Goal: Find specific page/section: Find specific page/section

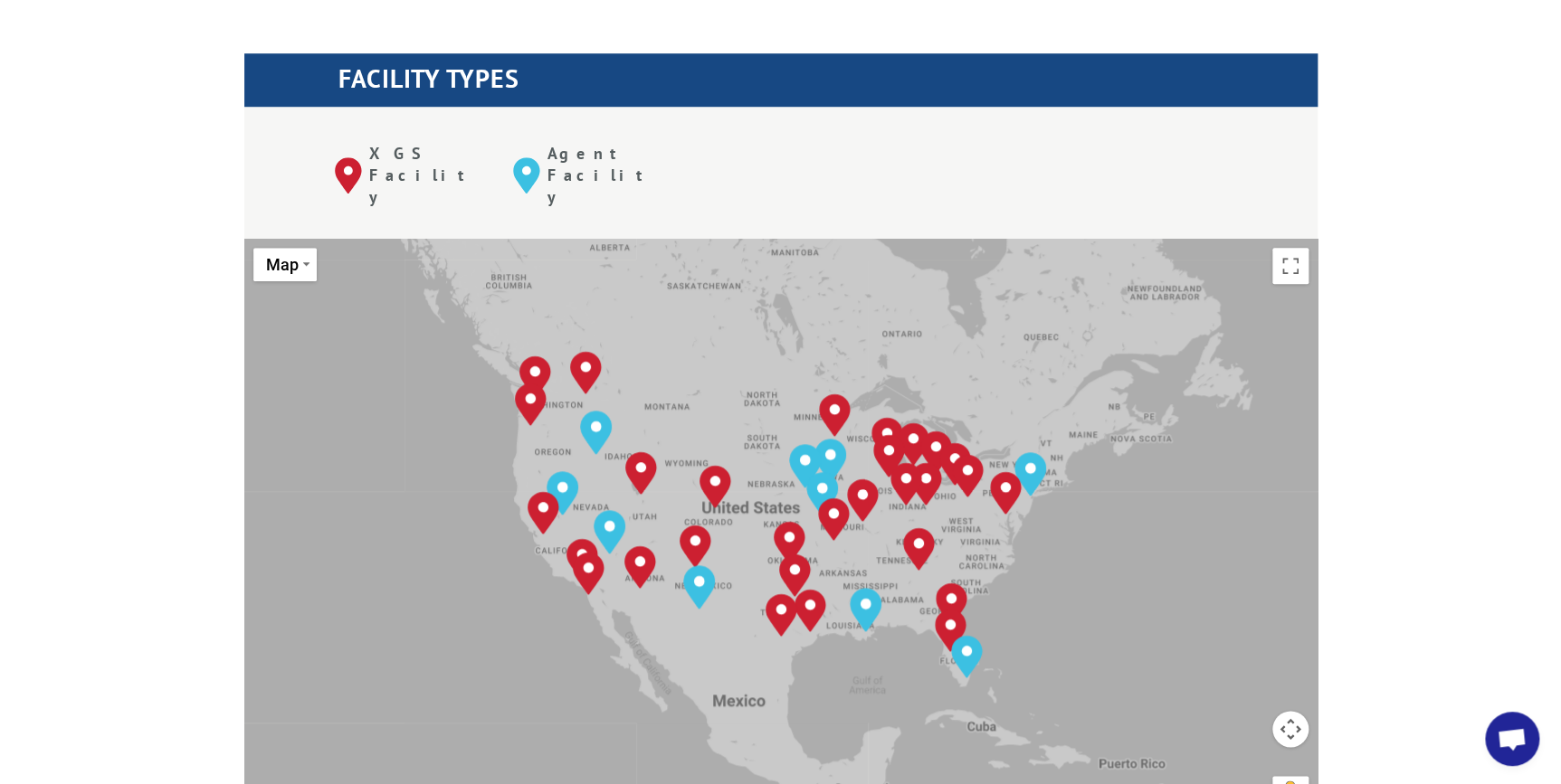
scroll to position [740, 0]
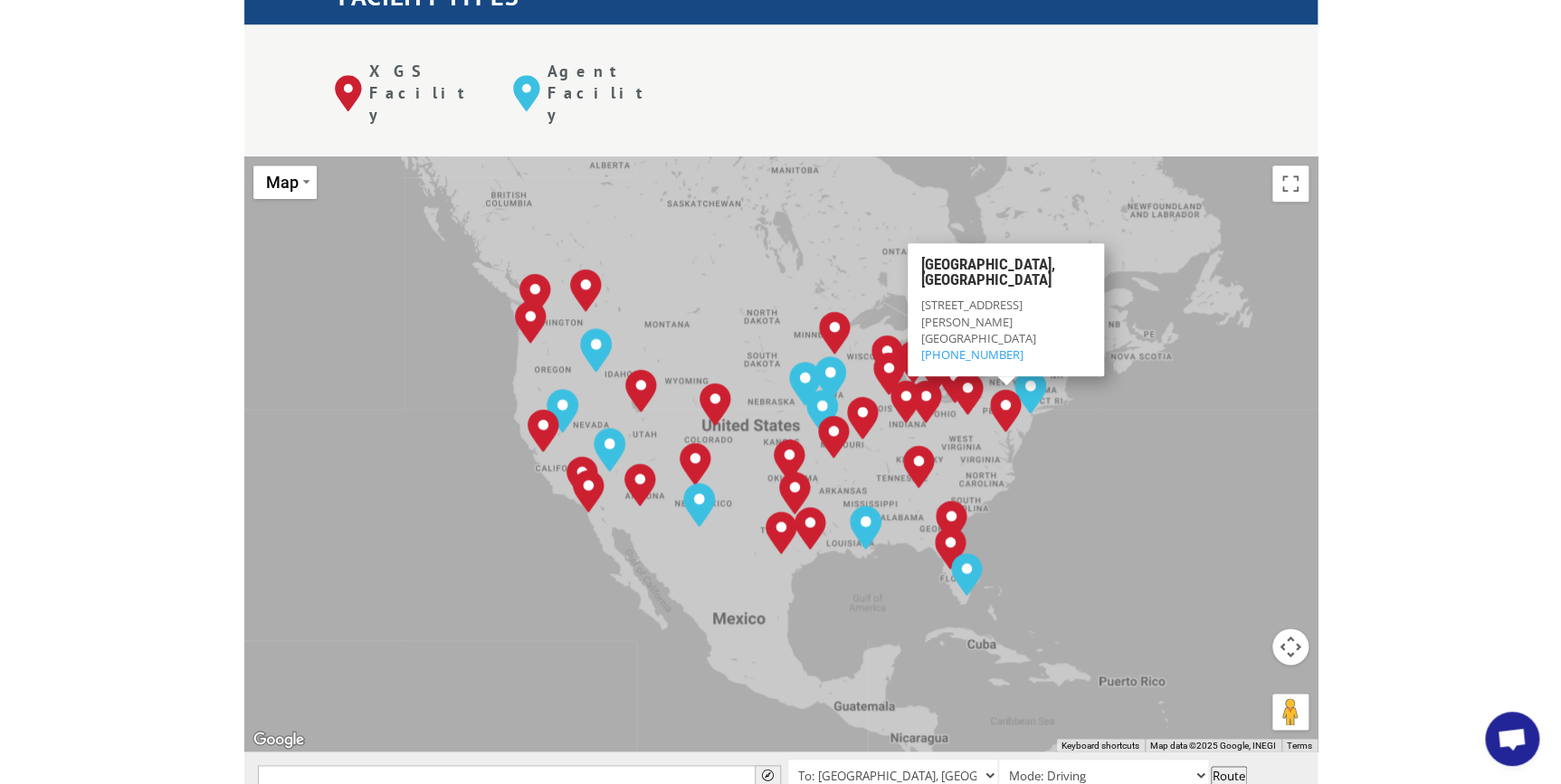
click at [1295, 629] on button "Map camera controls" at bounding box center [1291, 647] width 37 height 37
click at [1240, 584] on button "Zoom in" at bounding box center [1245, 602] width 37 height 37
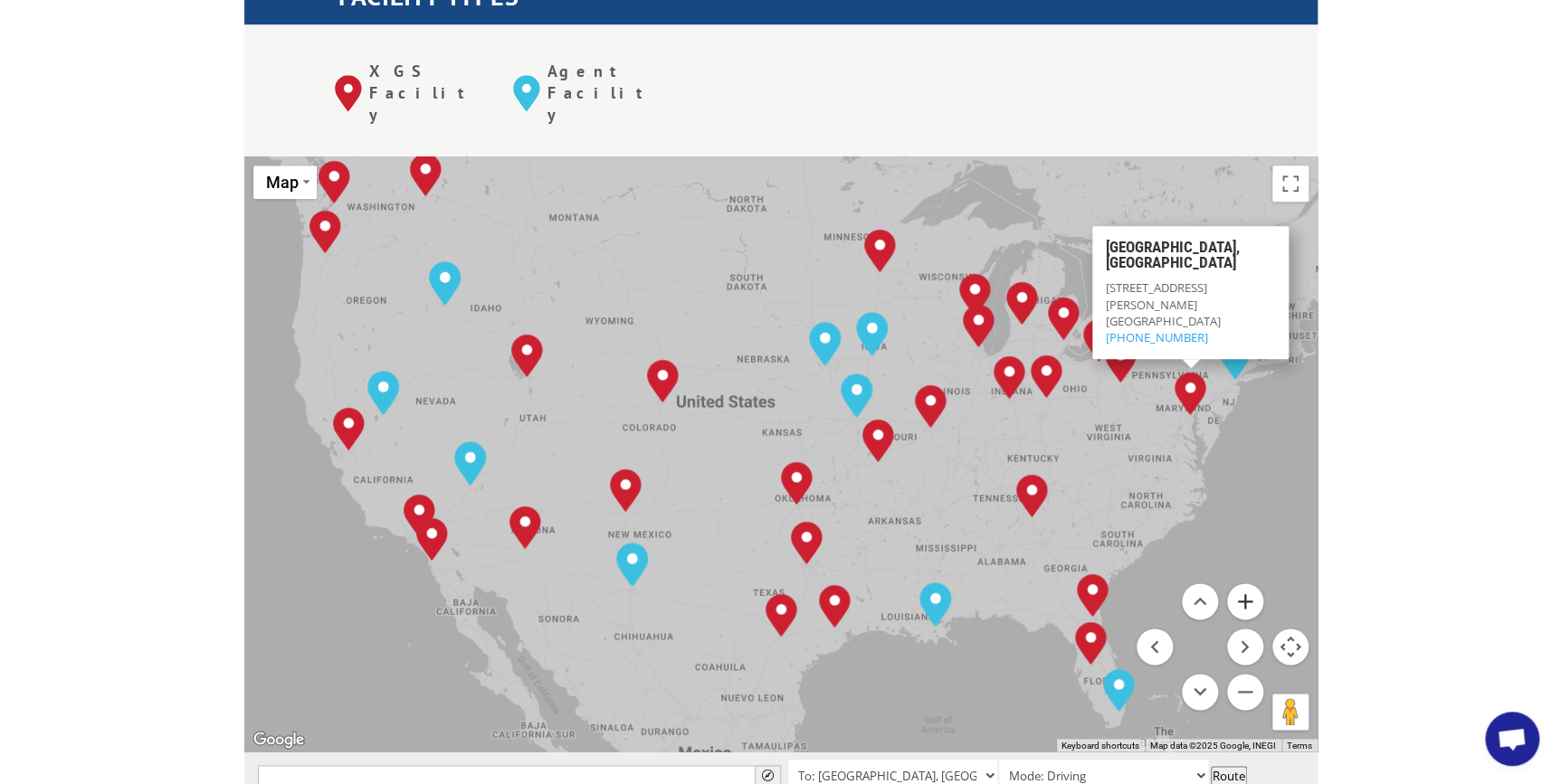
click at [1240, 584] on button "Zoom in" at bounding box center [1245, 602] width 37 height 37
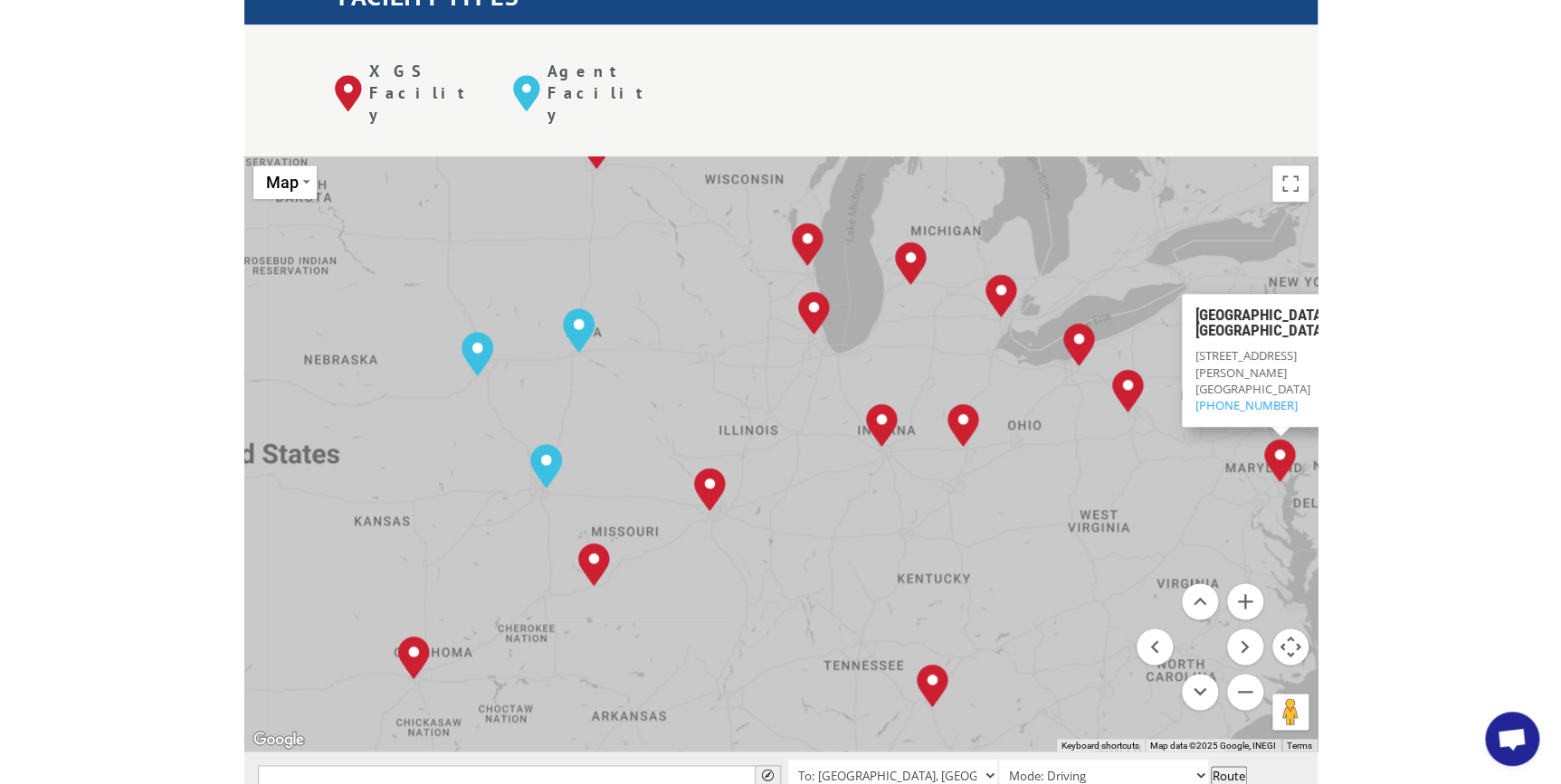
drag, startPoint x: 1117, startPoint y: 409, endPoint x: 713, endPoint y: 524, distance: 420.0
click at [713, 524] on div "[GEOGRAPHIC_DATA], [GEOGRAPHIC_DATA] [GEOGRAPHIC_DATA], [GEOGRAPHIC_DATA] [GEOG…" at bounding box center [780, 454] width 1073 height 595
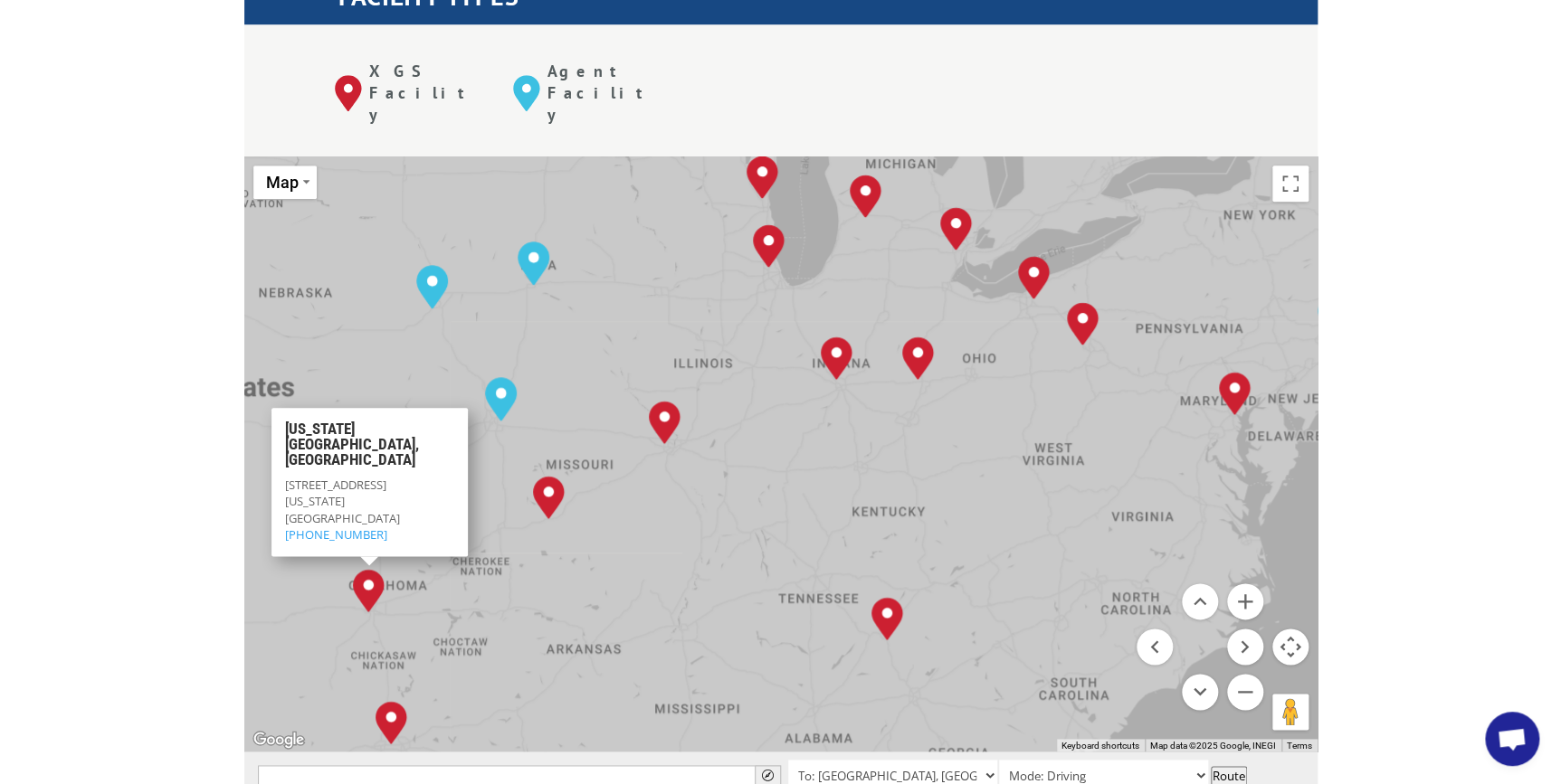
drag, startPoint x: 831, startPoint y: 466, endPoint x: 786, endPoint y: 401, distance: 79.1
click at [786, 401] on div "[GEOGRAPHIC_DATA], [GEOGRAPHIC_DATA] [GEOGRAPHIC_DATA], [GEOGRAPHIC_DATA] [GEOG…" at bounding box center [780, 454] width 1073 height 595
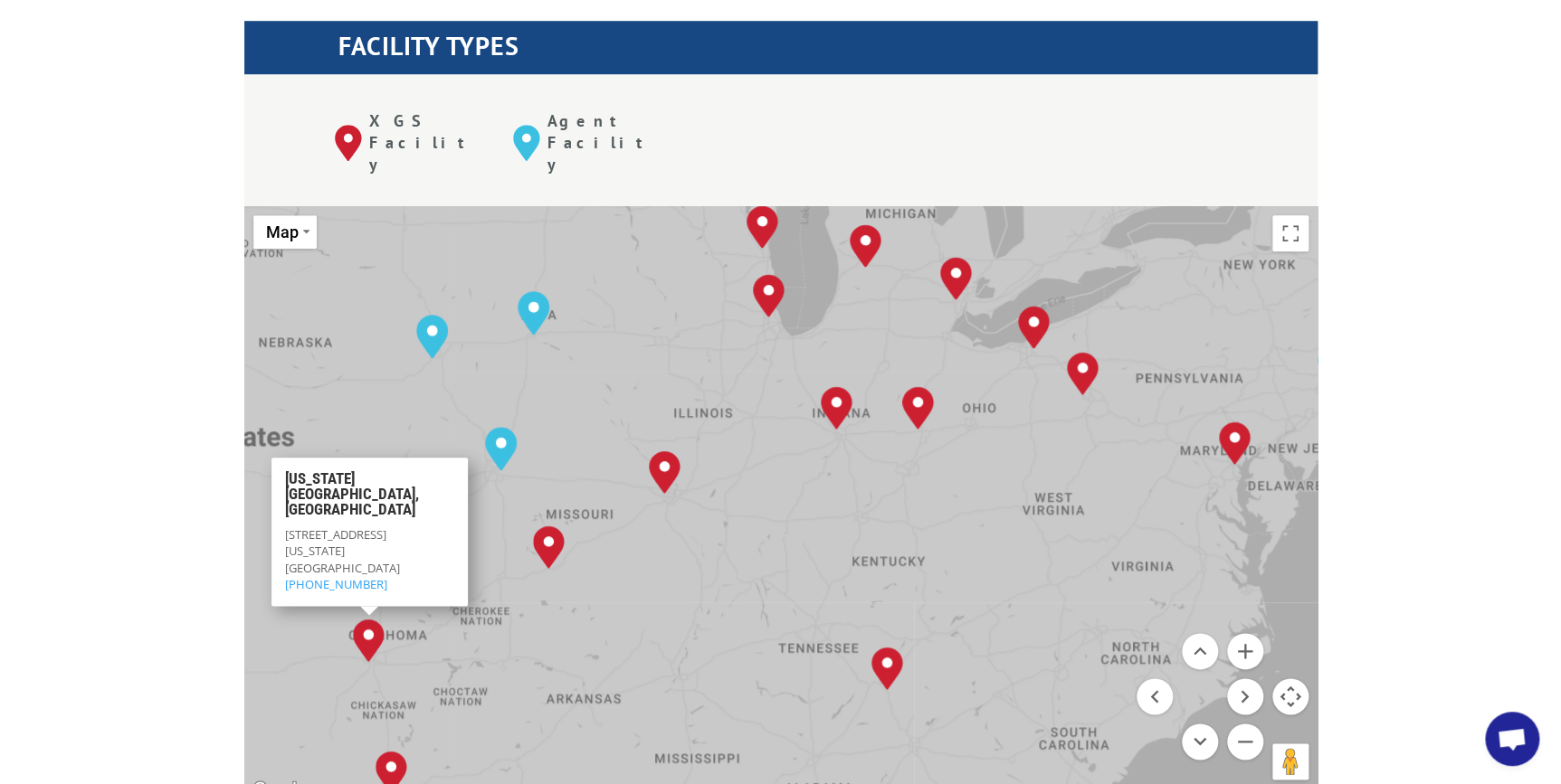
scroll to position [658, 0]
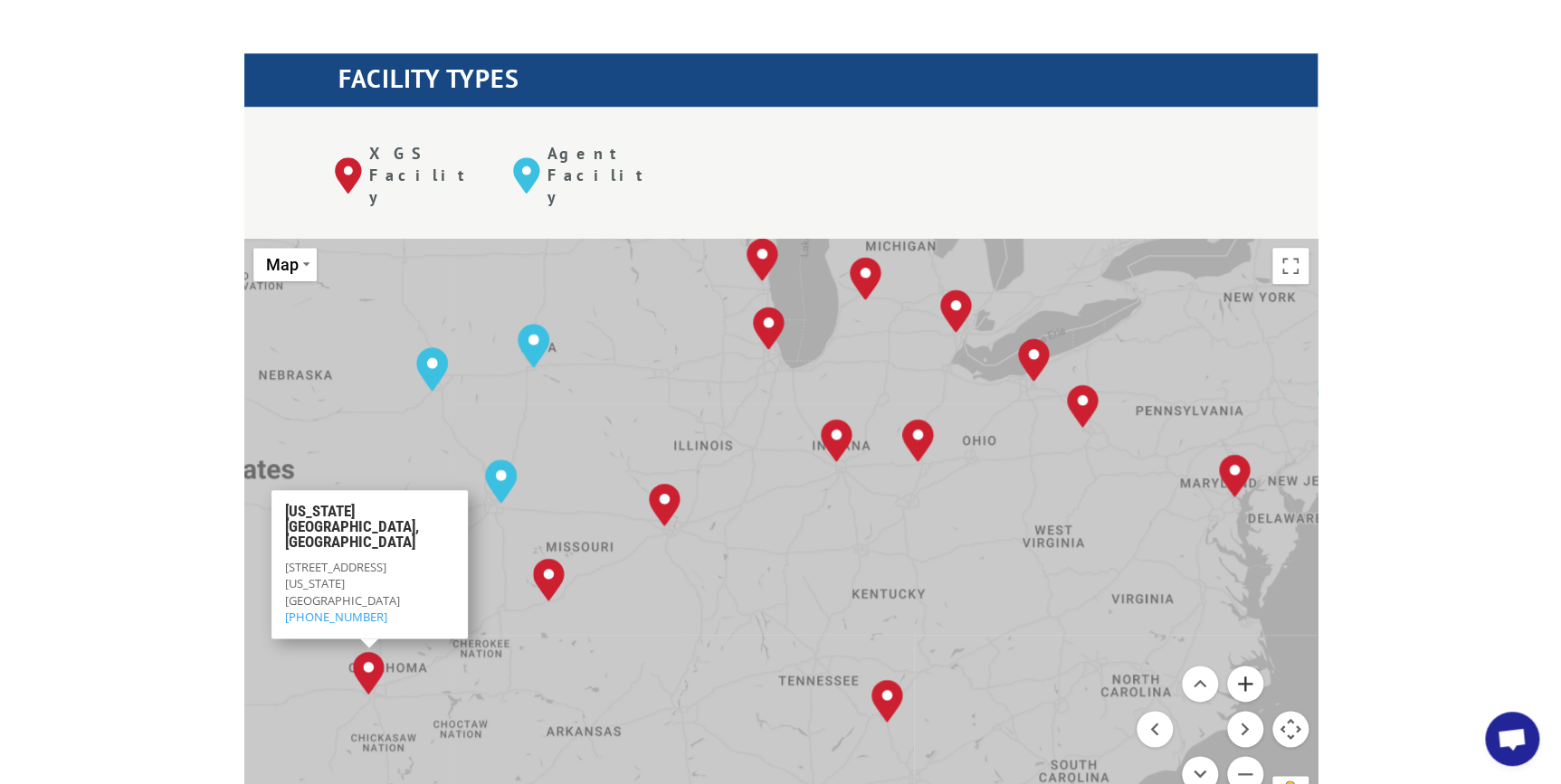
click at [1232, 666] on button "Zoom in" at bounding box center [1245, 684] width 37 height 37
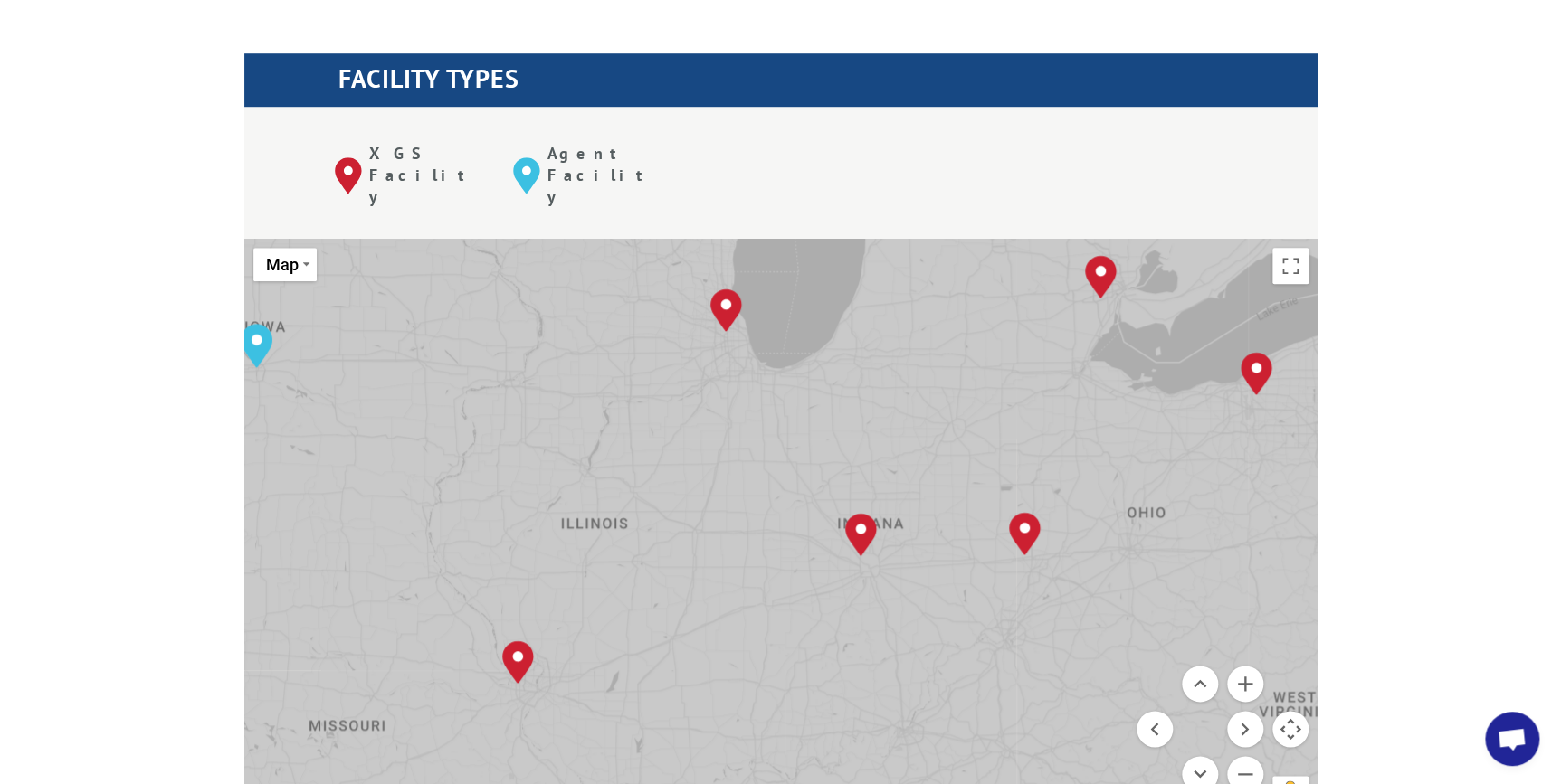
drag, startPoint x: 961, startPoint y: 334, endPoint x: 932, endPoint y: 504, distance: 172.5
click at [932, 504] on div "[GEOGRAPHIC_DATA], [GEOGRAPHIC_DATA] [GEOGRAPHIC_DATA], [GEOGRAPHIC_DATA] [GEOG…" at bounding box center [780, 536] width 1073 height 595
click at [1239, 756] on button "Zoom out" at bounding box center [1245, 774] width 37 height 37
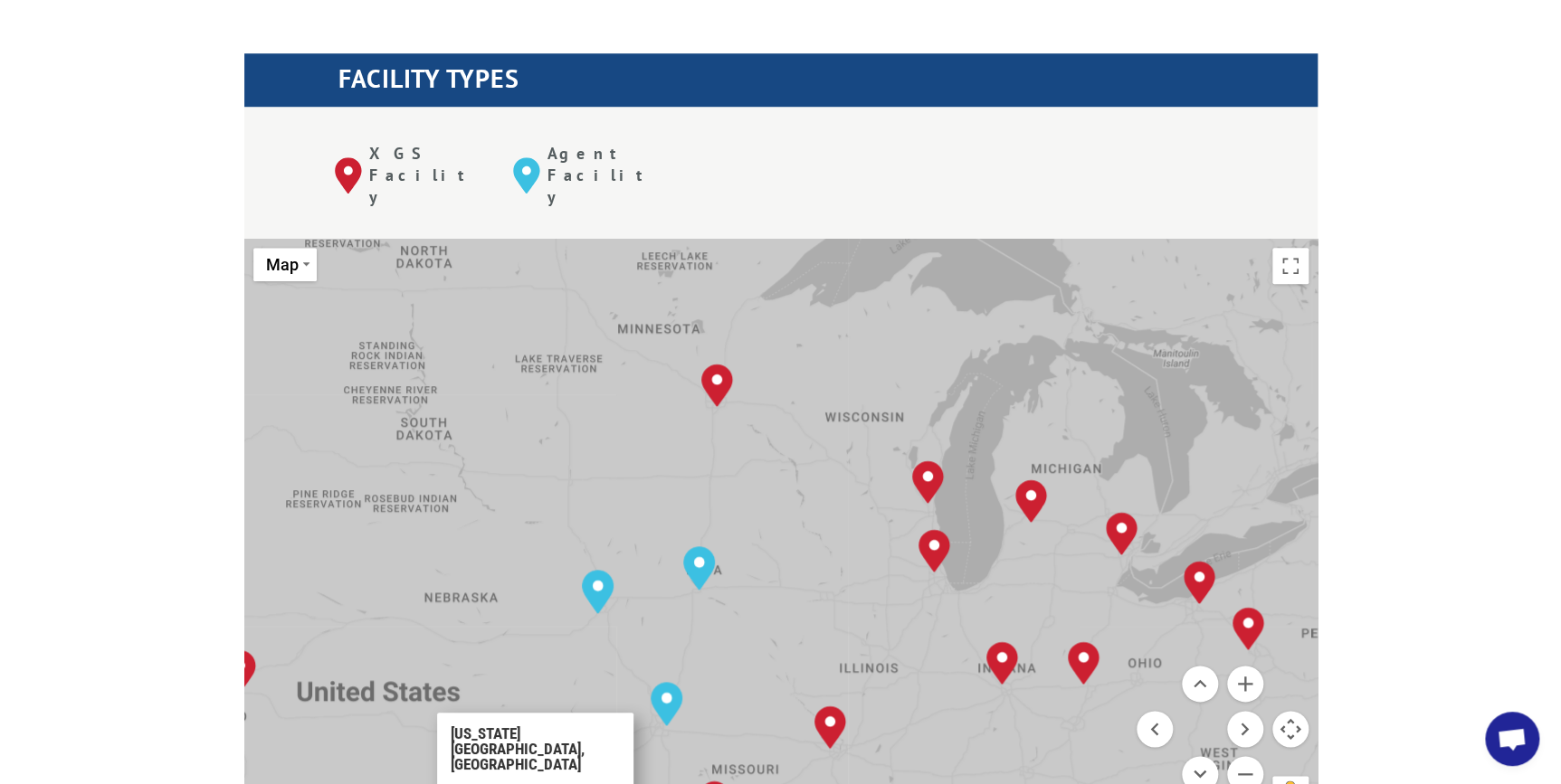
drag, startPoint x: 751, startPoint y: 541, endPoint x: 934, endPoint y: 686, distance: 233.5
click at [934, 686] on div "[GEOGRAPHIC_DATA], [GEOGRAPHIC_DATA] [GEOGRAPHIC_DATA], [GEOGRAPHIC_DATA] [GEOG…" at bounding box center [780, 536] width 1073 height 595
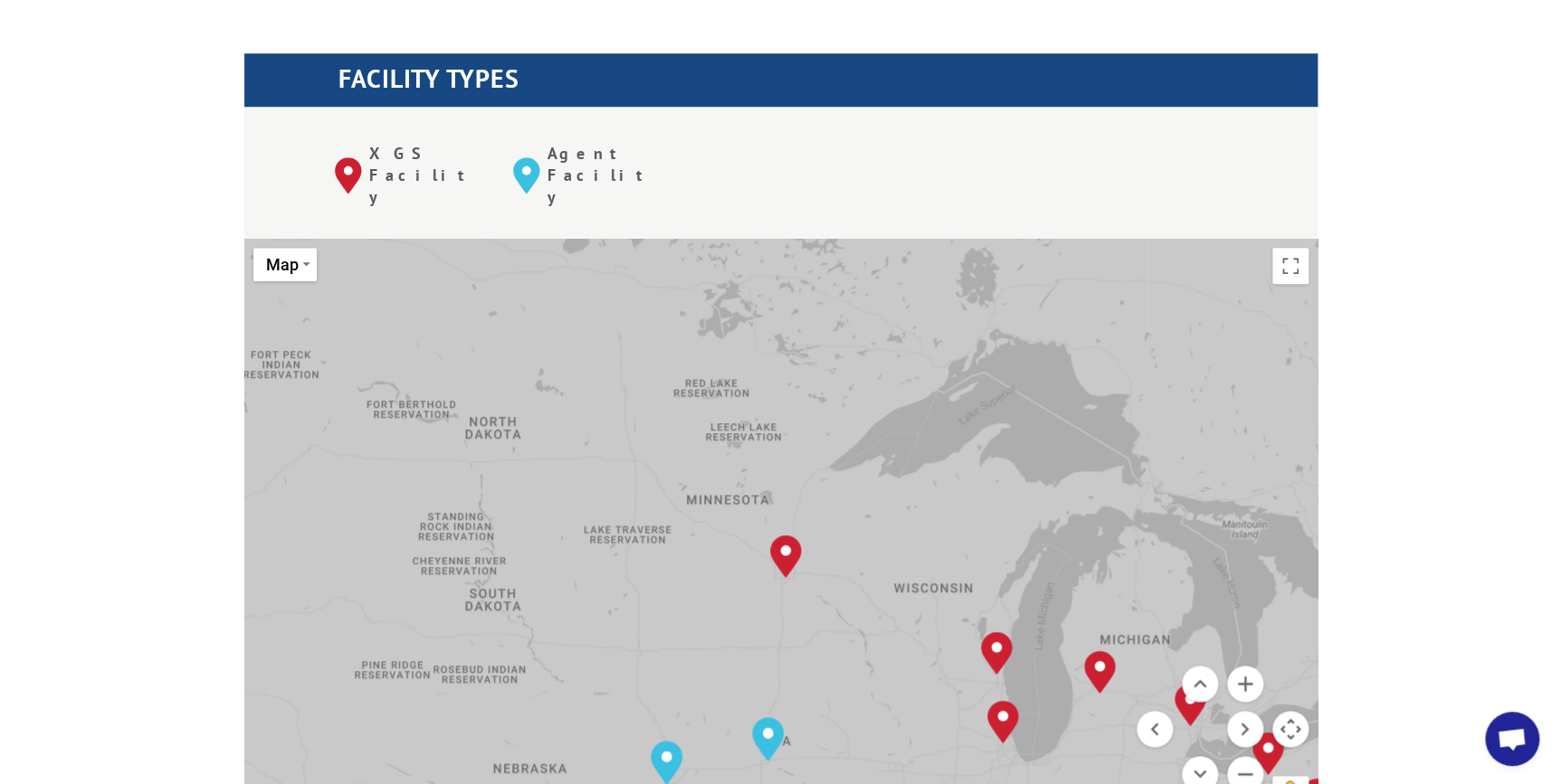
drag, startPoint x: 793, startPoint y: 454, endPoint x: 861, endPoint y: 630, distance: 188.7
click at [861, 630] on div "[GEOGRAPHIC_DATA], [GEOGRAPHIC_DATA] [GEOGRAPHIC_DATA], [GEOGRAPHIC_DATA] [GEOG…" at bounding box center [780, 536] width 1073 height 595
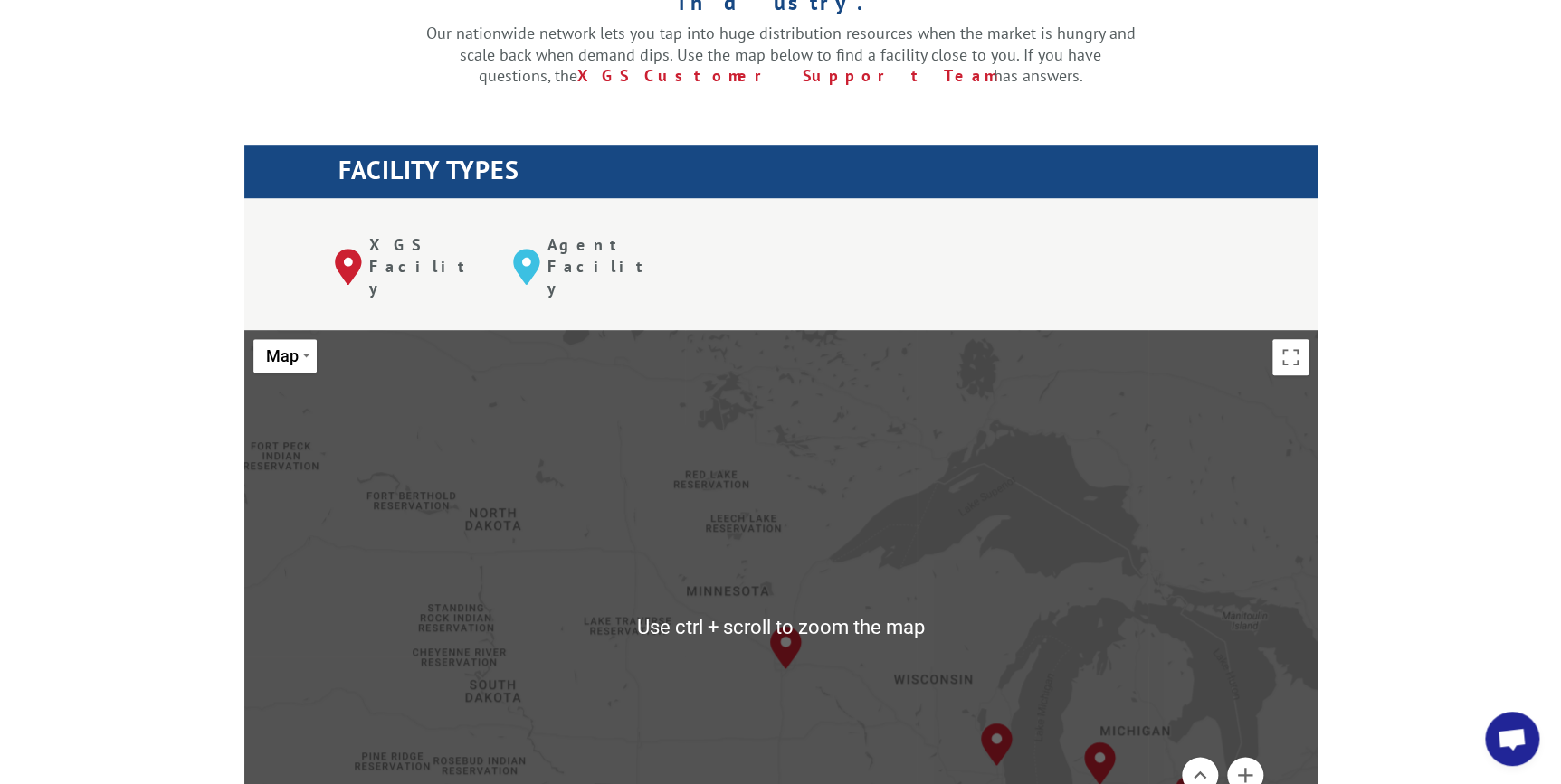
scroll to position [575, 0]
